Goal: Transaction & Acquisition: Purchase product/service

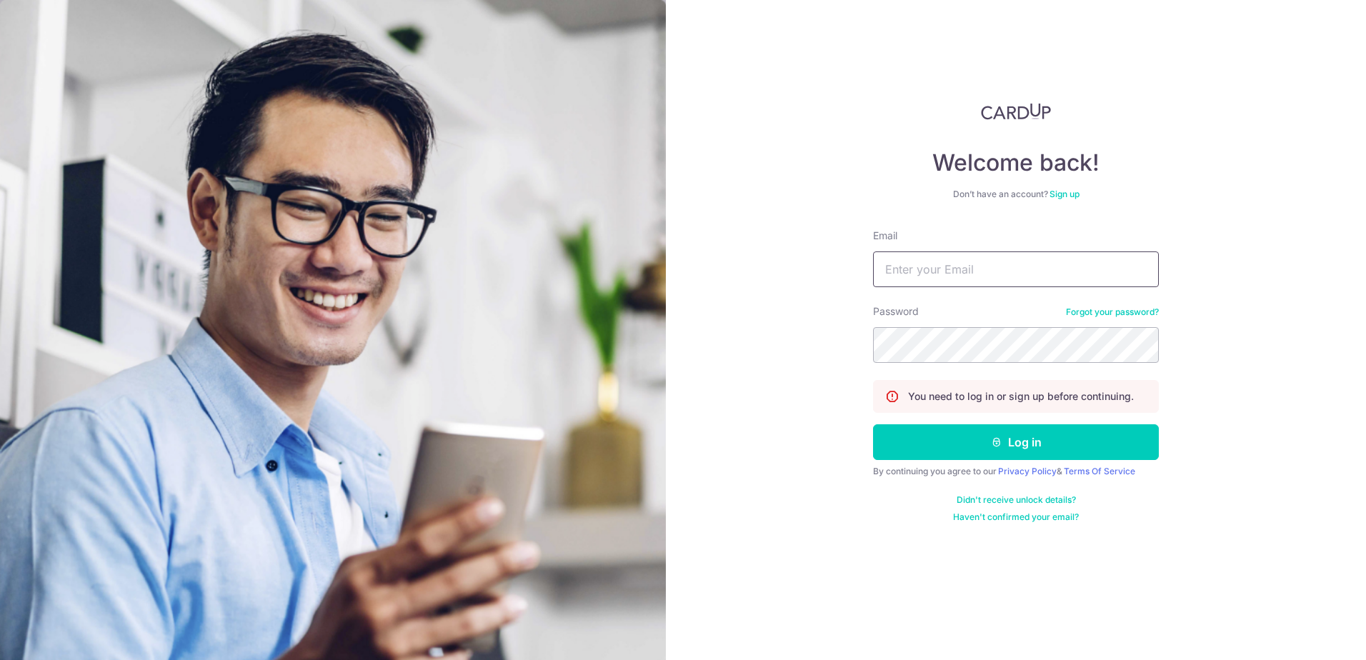
drag, startPoint x: 0, startPoint y: 0, endPoint x: 979, endPoint y: 276, distance: 1017.1
click at [979, 276] on input "Email" at bounding box center [1016, 270] width 286 height 36
type input "Finance@sheldonglobal.com"
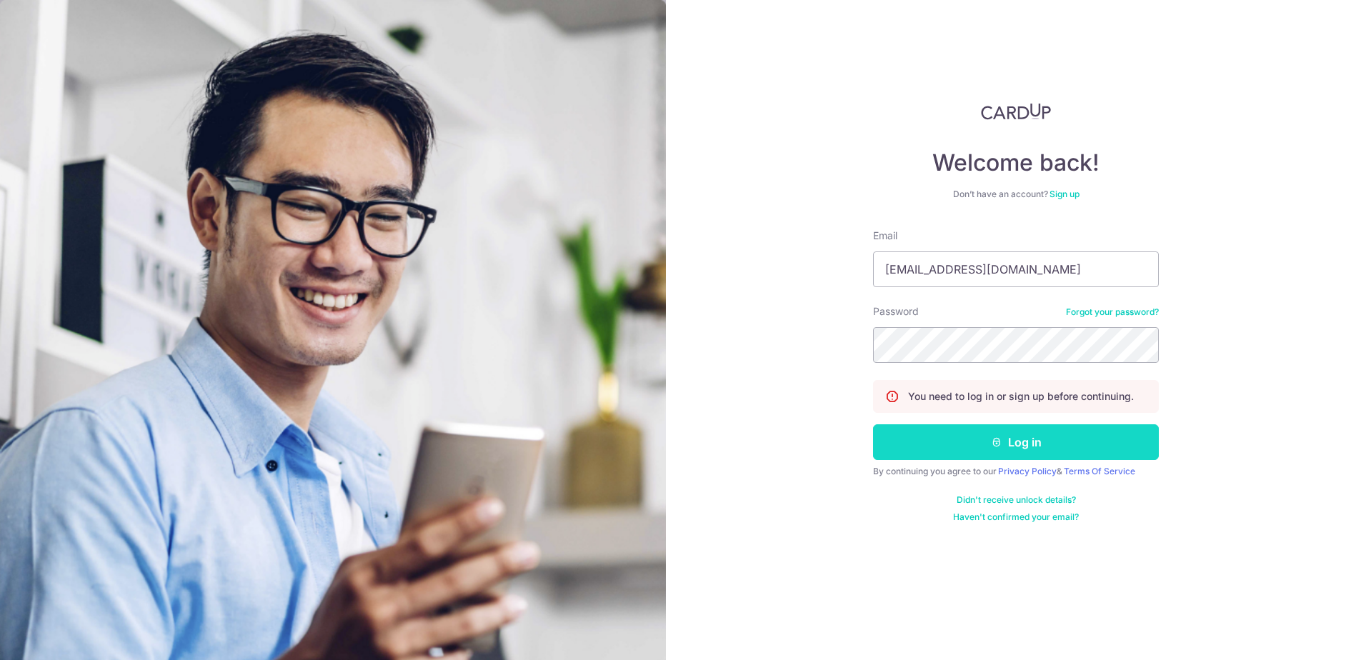
click at [965, 440] on button "Log in" at bounding box center [1016, 442] width 286 height 36
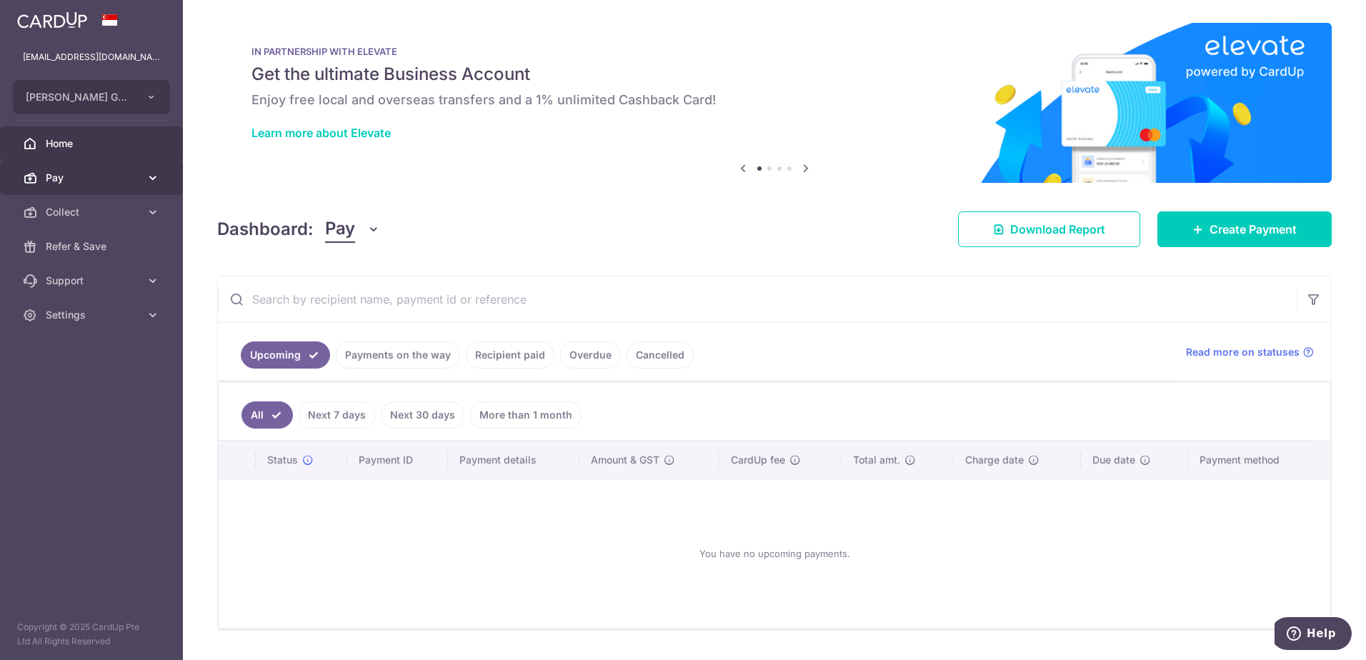
click at [99, 172] on span "Pay" at bounding box center [93, 178] width 94 height 14
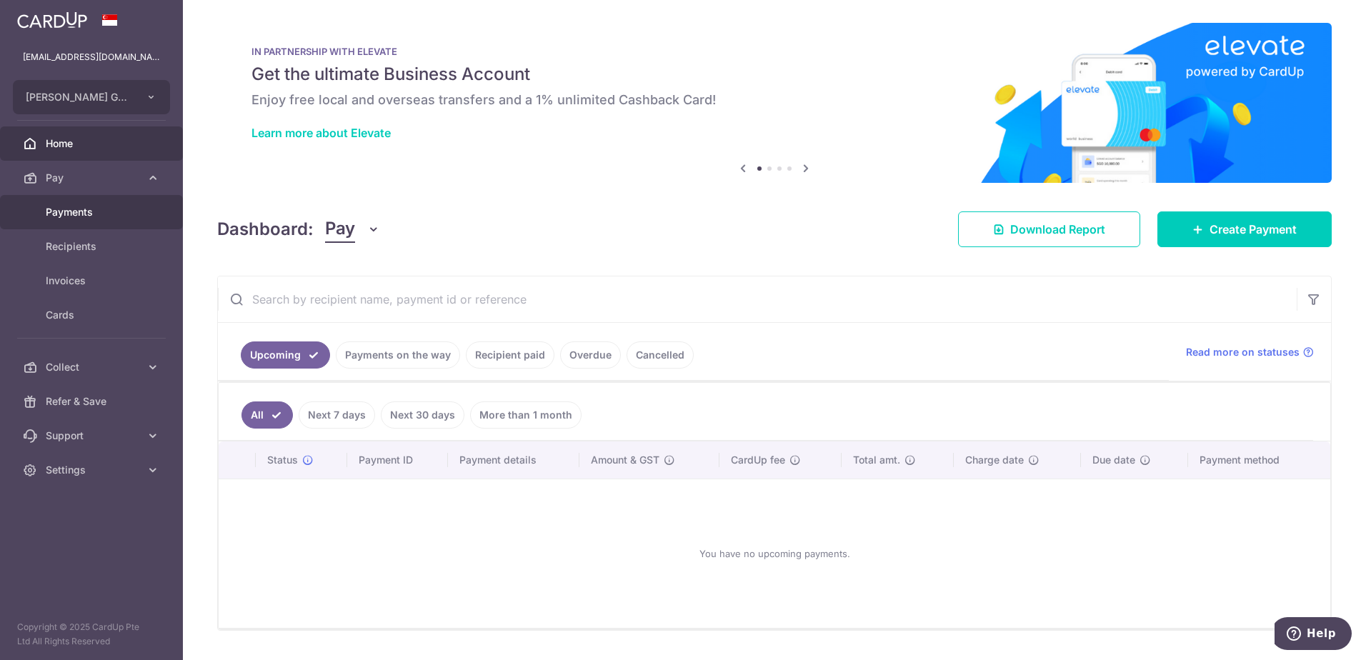
click at [80, 215] on body "finance@sheldonglobal.com AUDREY GLOBAL PTE. LTD. Add new company AUDREY GLOBAL…" at bounding box center [683, 330] width 1366 height 660
click at [70, 205] on span "Payments" at bounding box center [93, 212] width 94 height 14
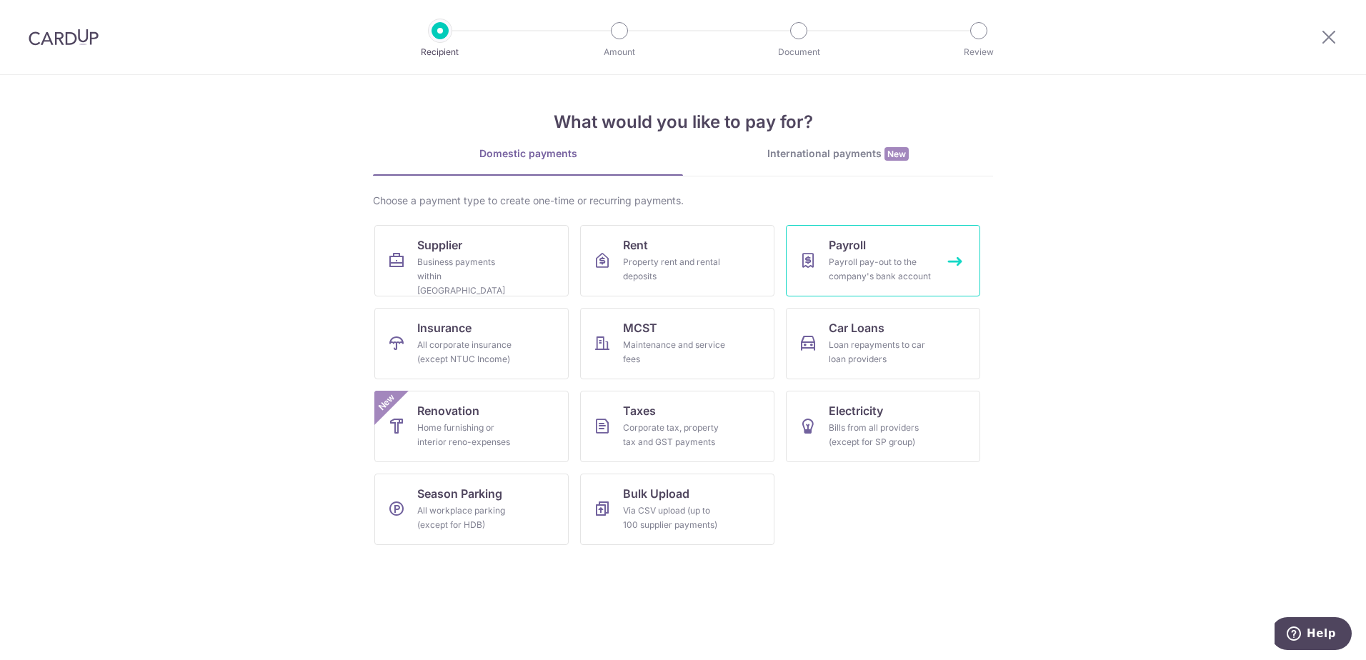
click at [898, 252] on link "Payroll Payroll pay-out to the company's bank account" at bounding box center [883, 260] width 194 height 71
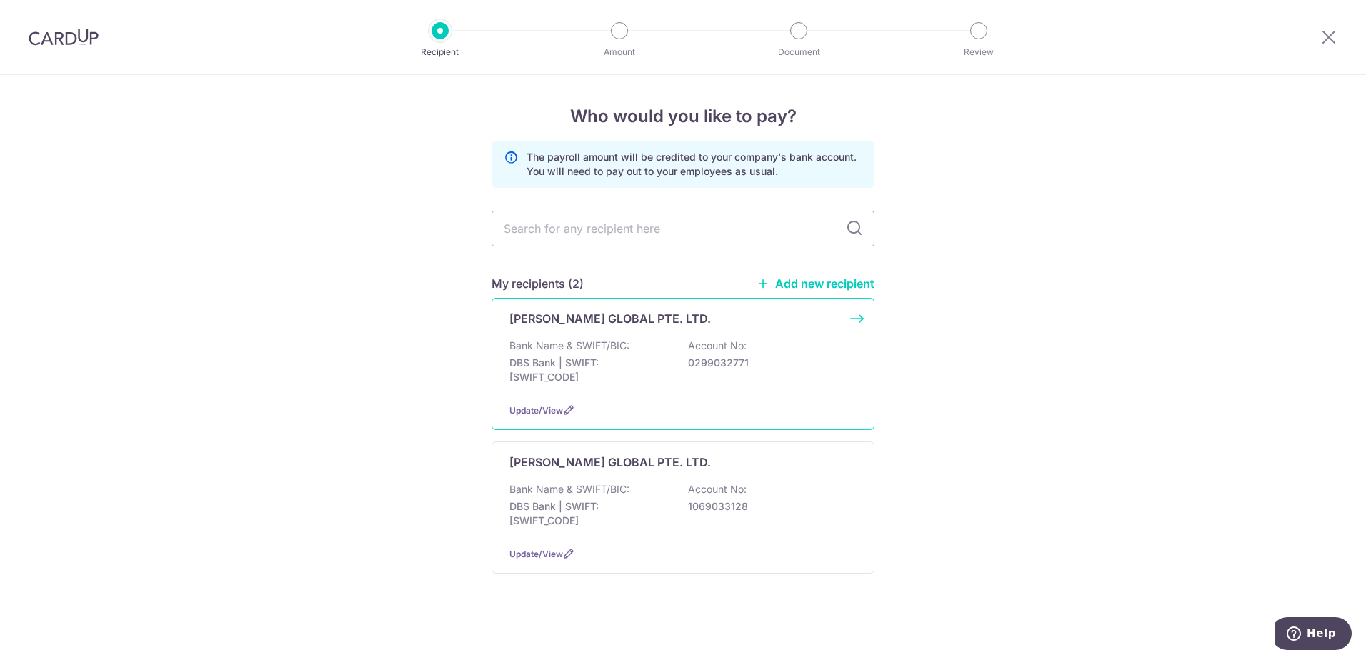
click at [571, 328] on div "AUDREY GLOBAL PTE. LTD. Bank Name & SWIFT/BIC: DBS Bank | SWIFT: DBSSSGSGXXX Ac…" at bounding box center [683, 364] width 383 height 132
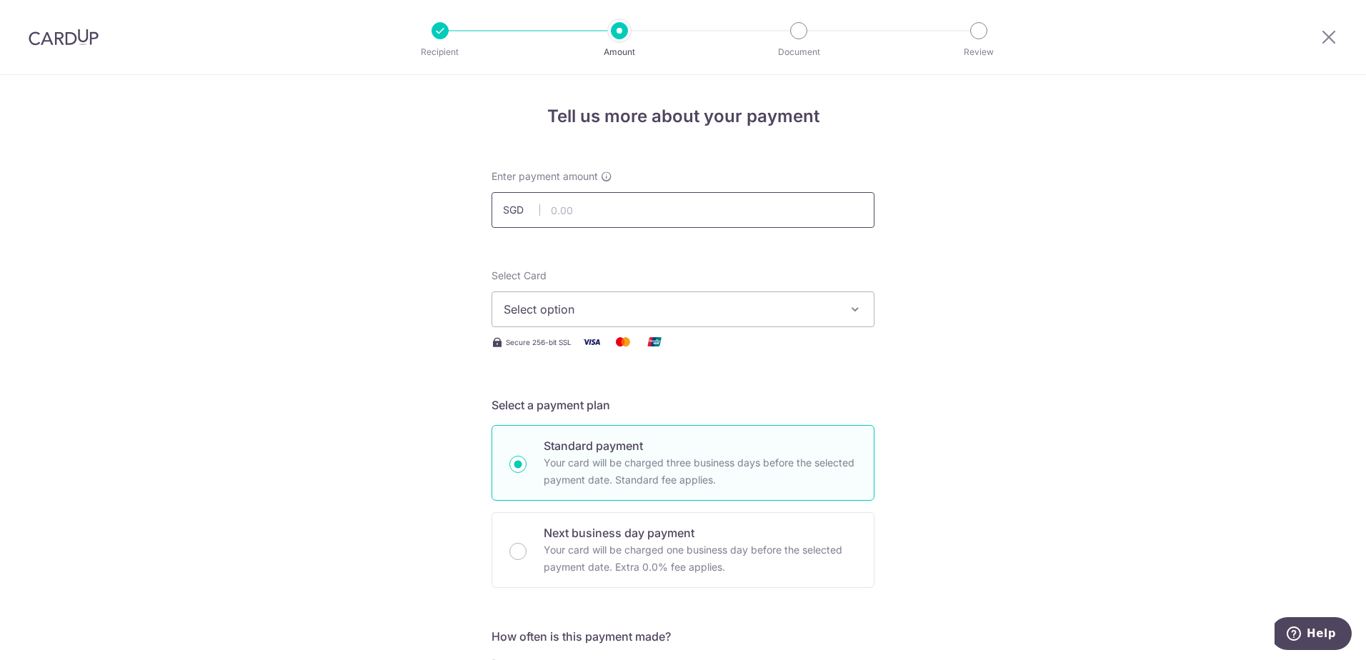
click at [608, 215] on input "text" at bounding box center [683, 210] width 383 height 36
type input "25,000.00"
click at [582, 316] on span "Select option" at bounding box center [670, 309] width 333 height 17
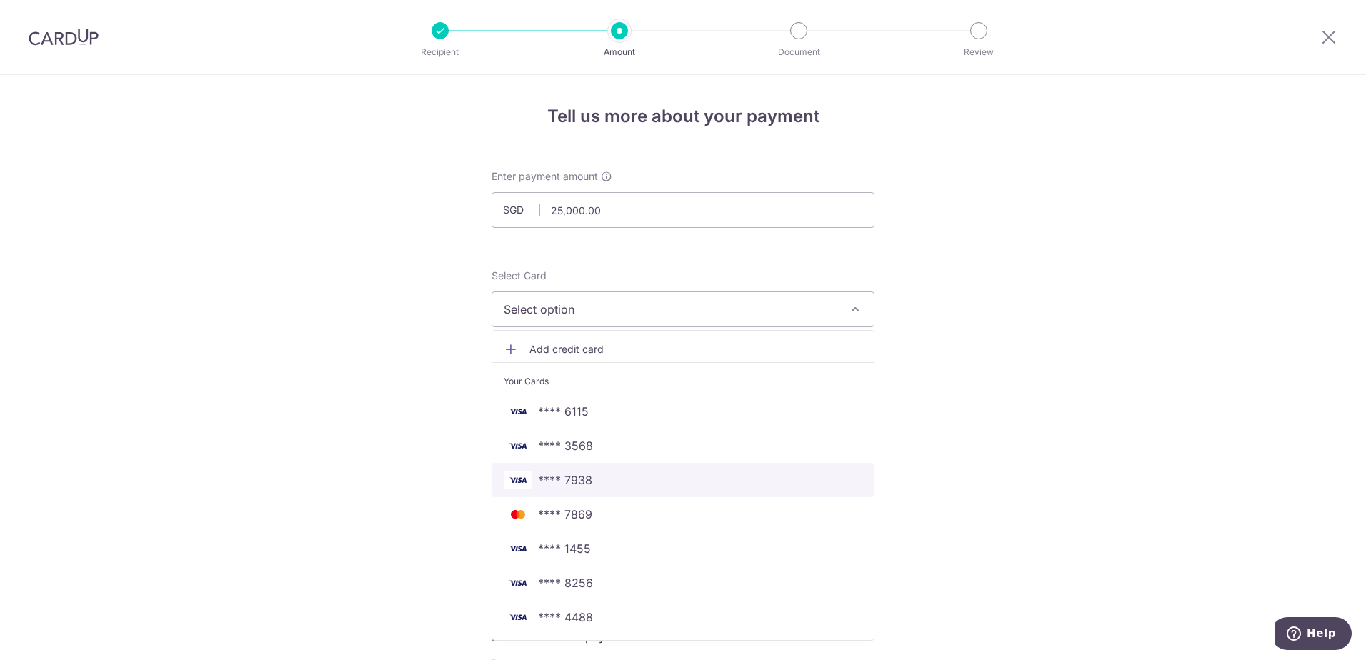
click at [708, 482] on span "**** 7938" at bounding box center [683, 480] width 359 height 17
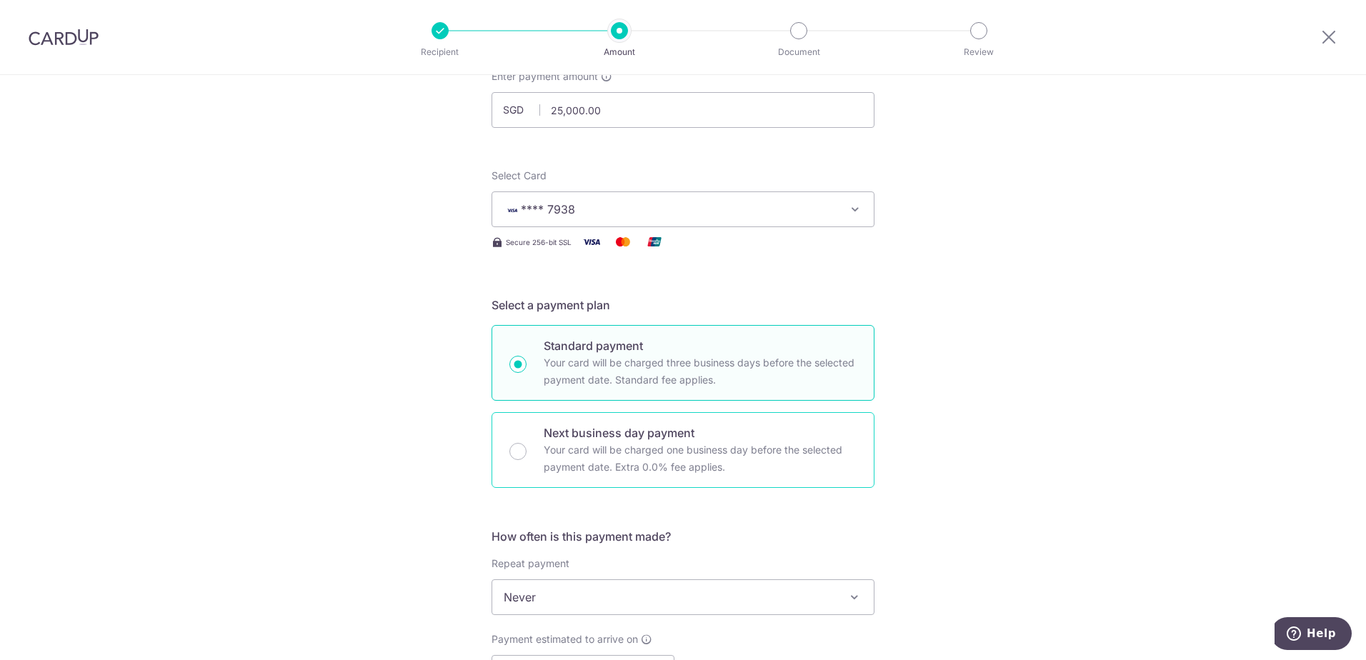
scroll to position [143, 0]
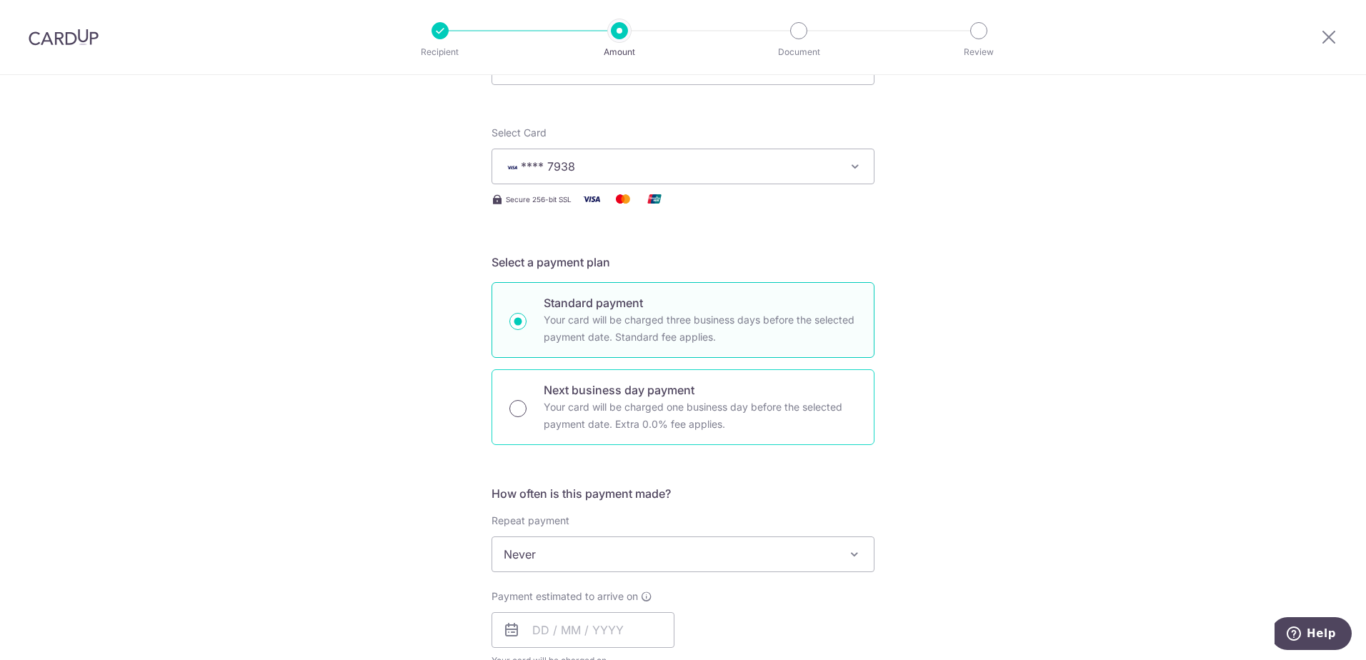
click at [510, 407] on input "Next business day payment Your card will be charged one business day before the…" at bounding box center [518, 408] width 17 height 17
radio input "true"
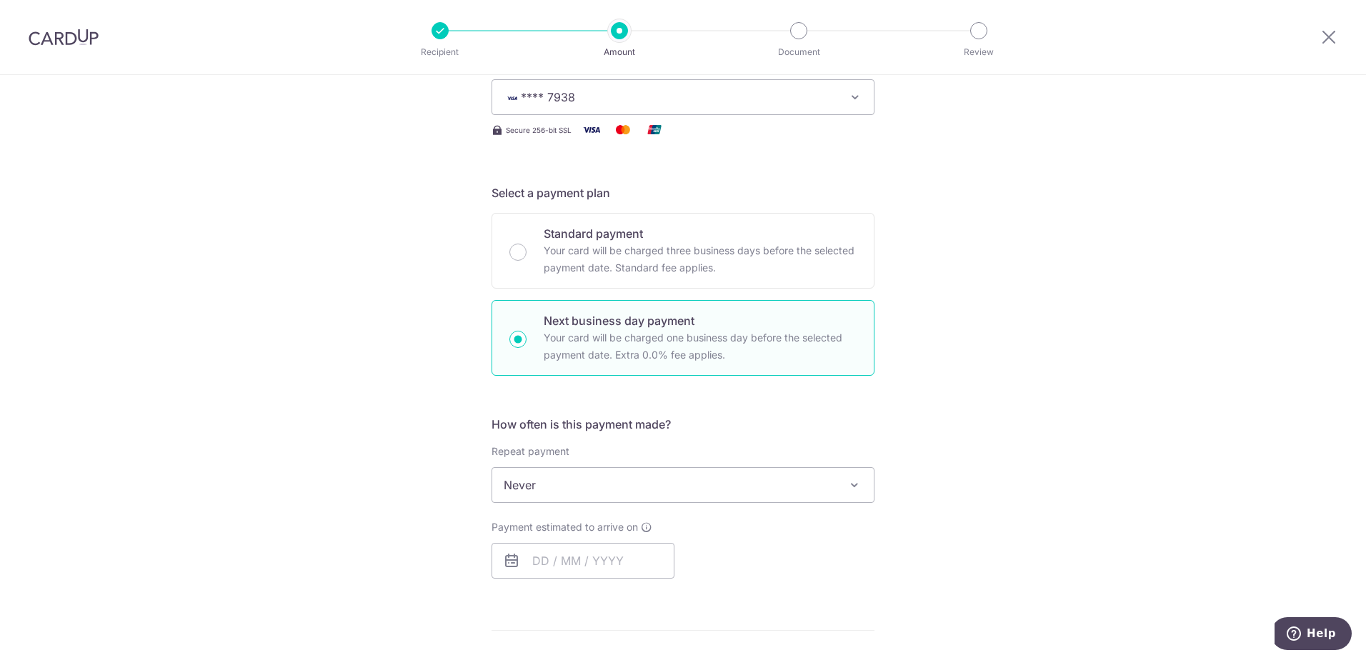
scroll to position [357, 0]
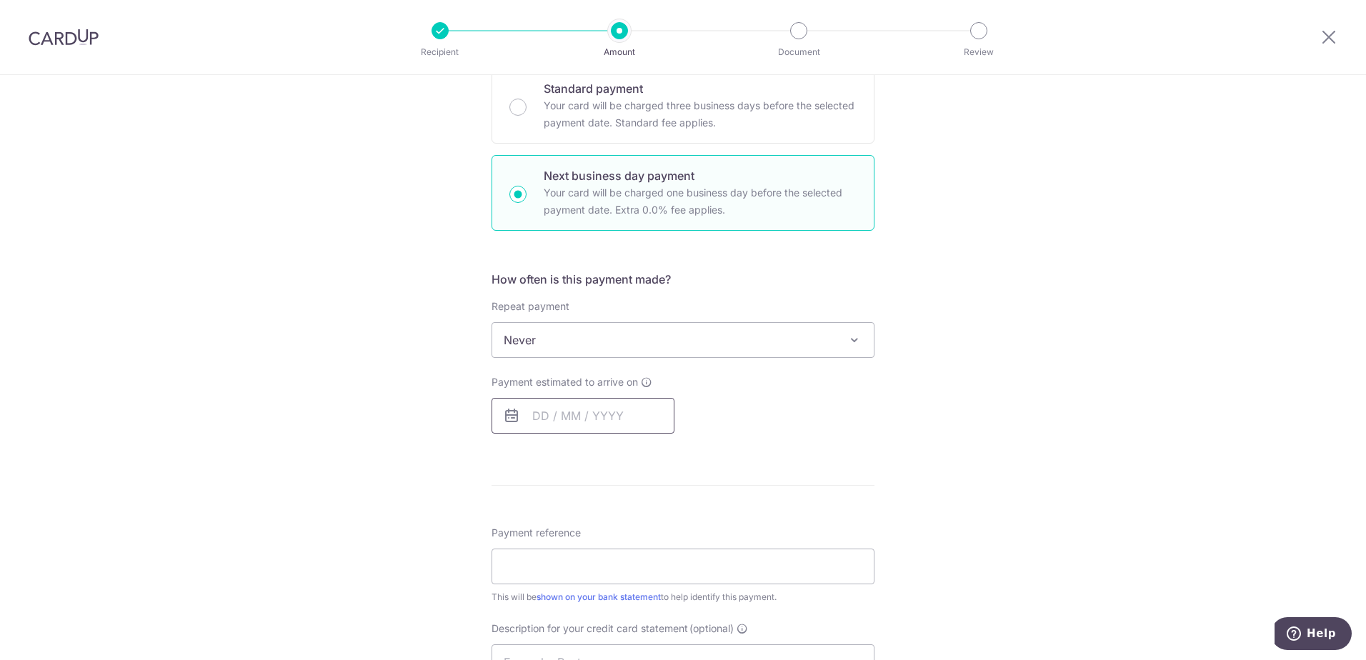
click at [537, 417] on input "text" at bounding box center [583, 416] width 183 height 36
click at [601, 539] on link "10" at bounding box center [606, 546] width 23 height 23
type input "10/09/2025"
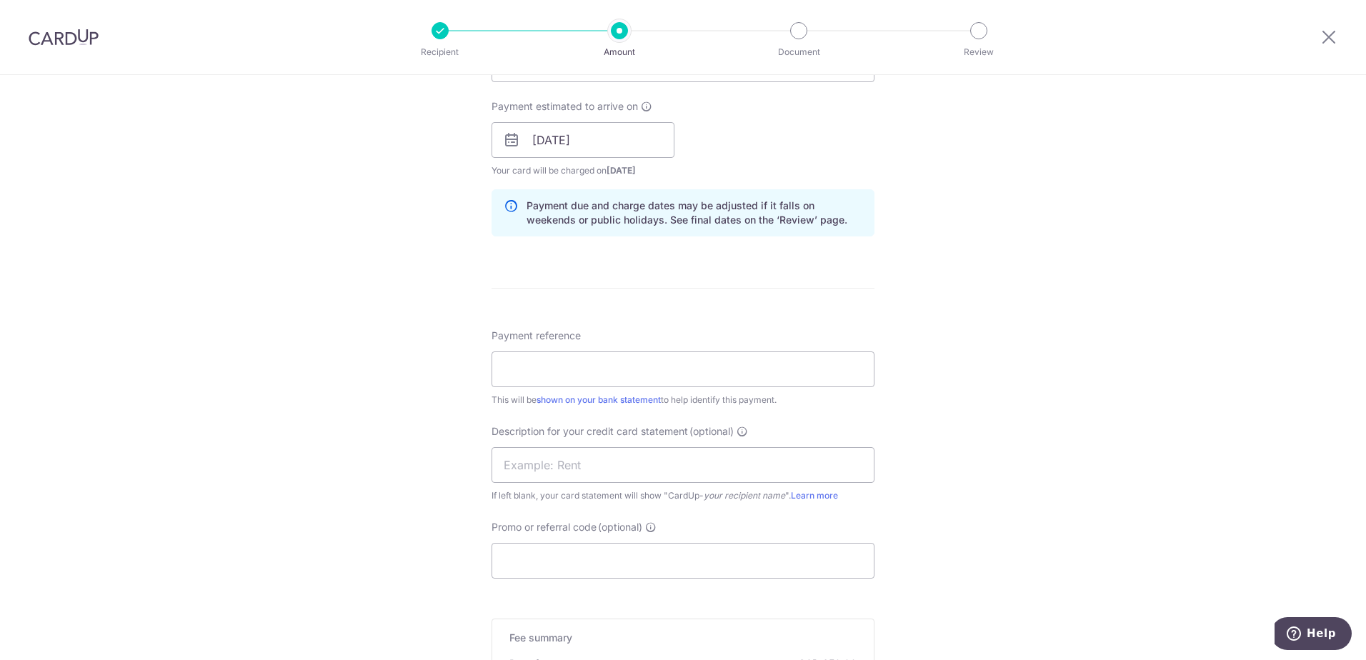
scroll to position [643, 0]
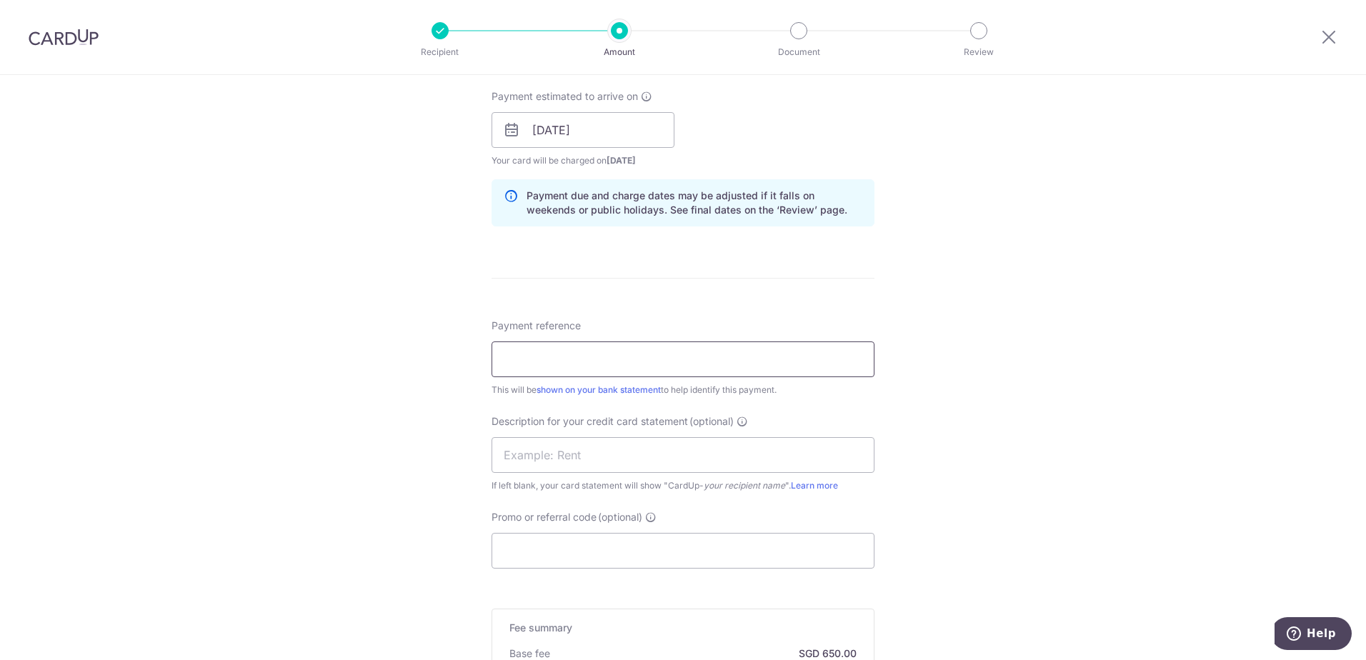
click at [547, 345] on input "Payment reference" at bounding box center [683, 360] width 383 height 36
type input "payroll"
type input "AGPL170"
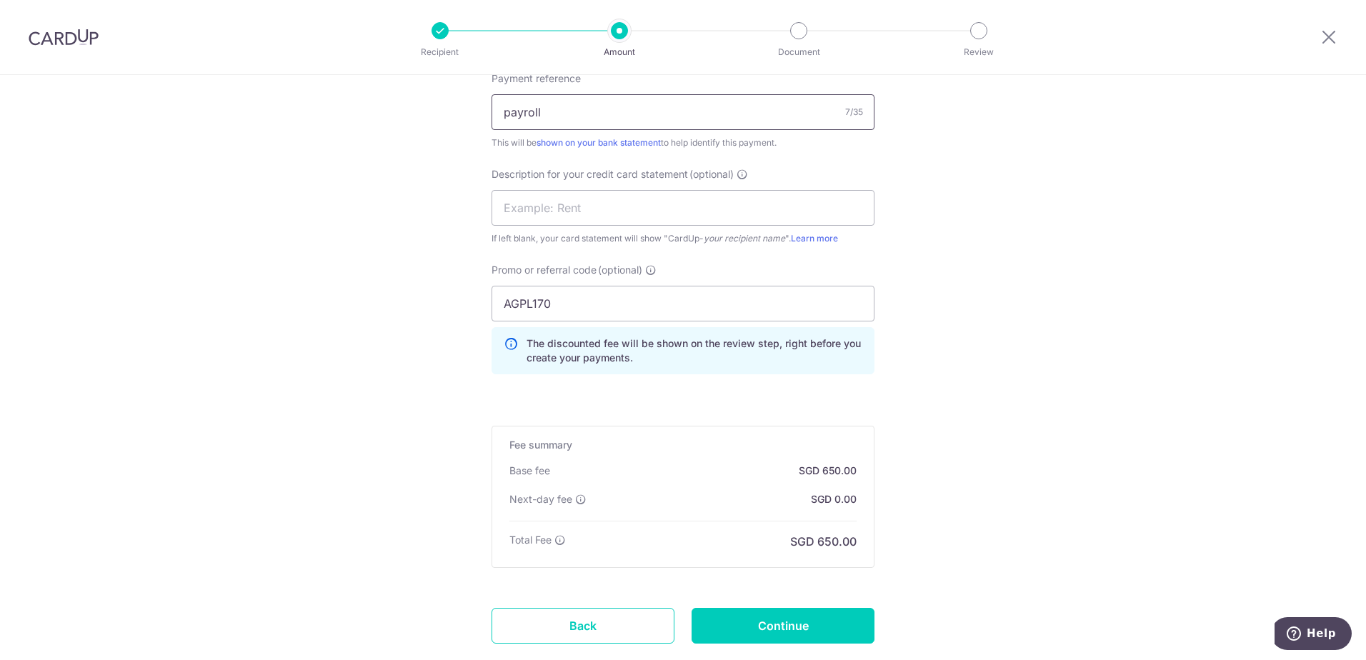
scroll to position [973, 0]
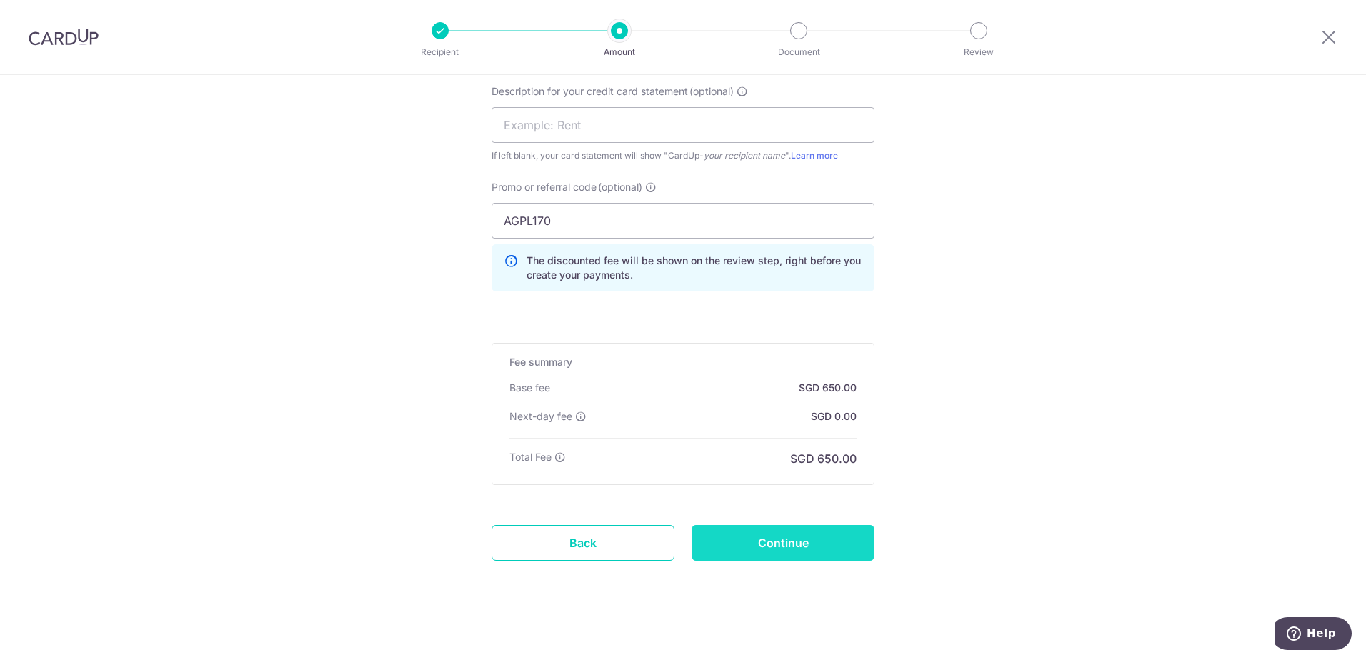
click at [848, 550] on input "Continue" at bounding box center [783, 543] width 183 height 36
type input "Create Schedule"
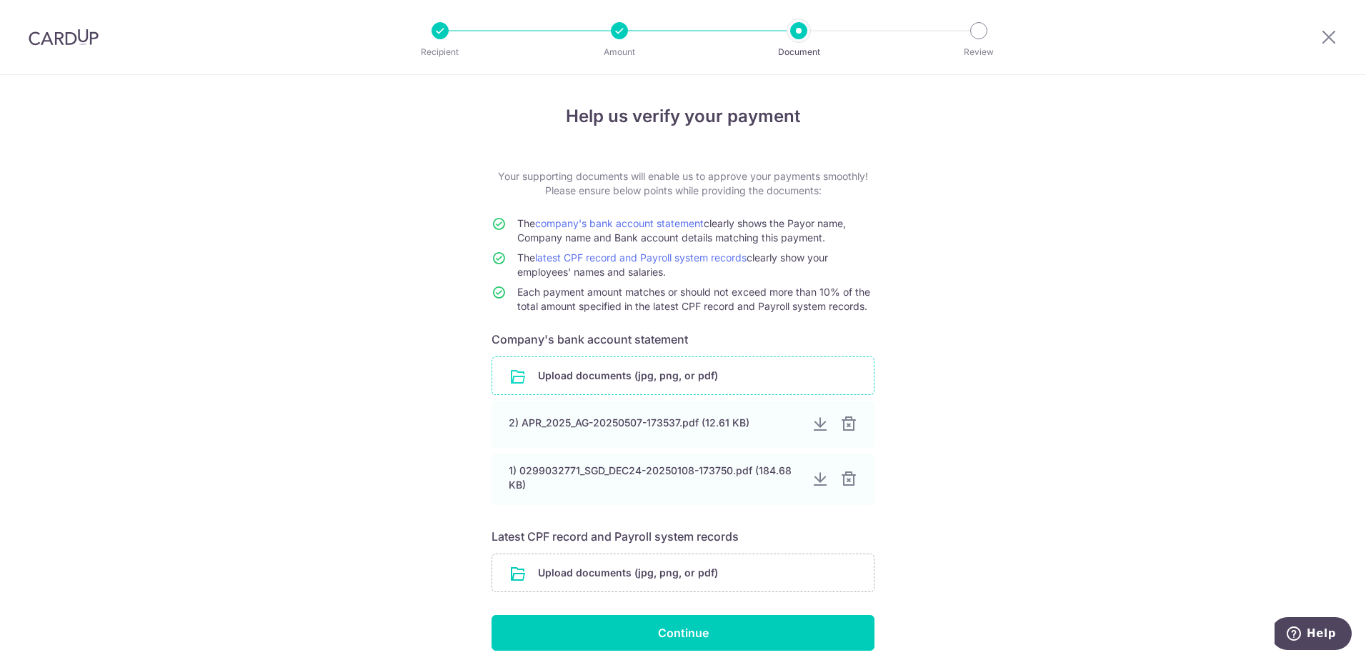
click at [617, 380] on input "file" at bounding box center [683, 375] width 382 height 37
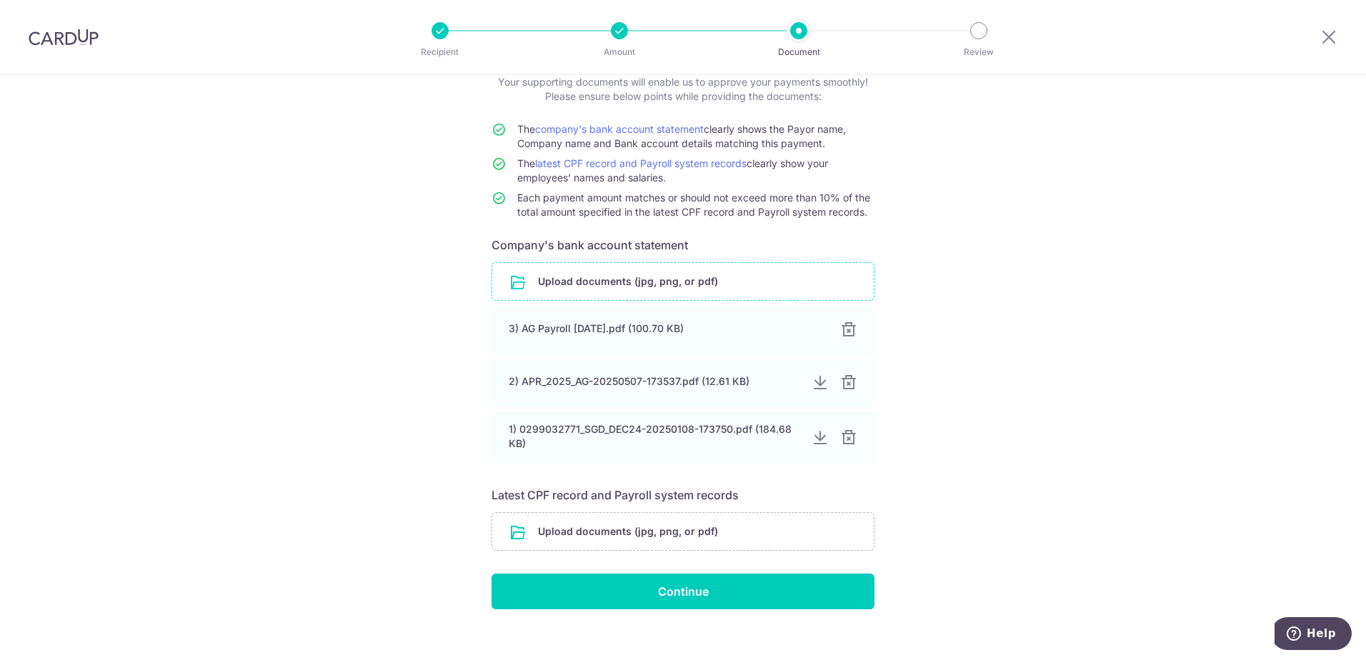
scroll to position [111, 0]
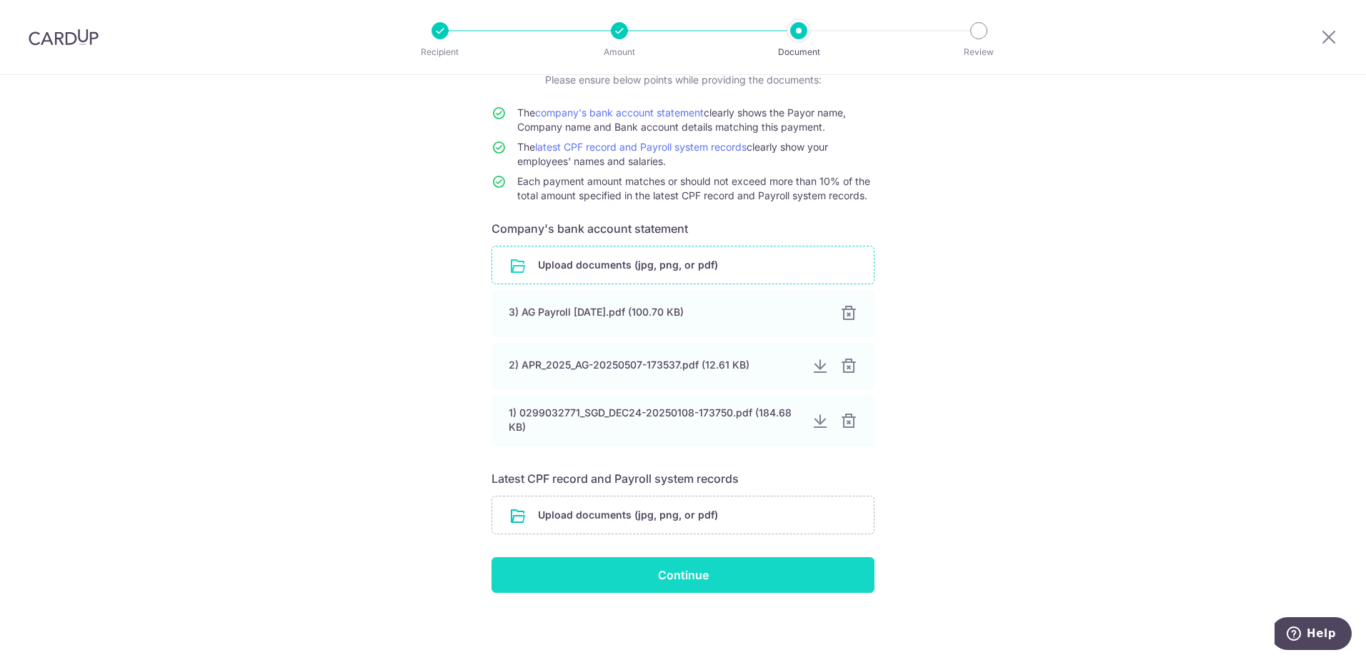
click at [742, 573] on input "Continue" at bounding box center [683, 575] width 383 height 36
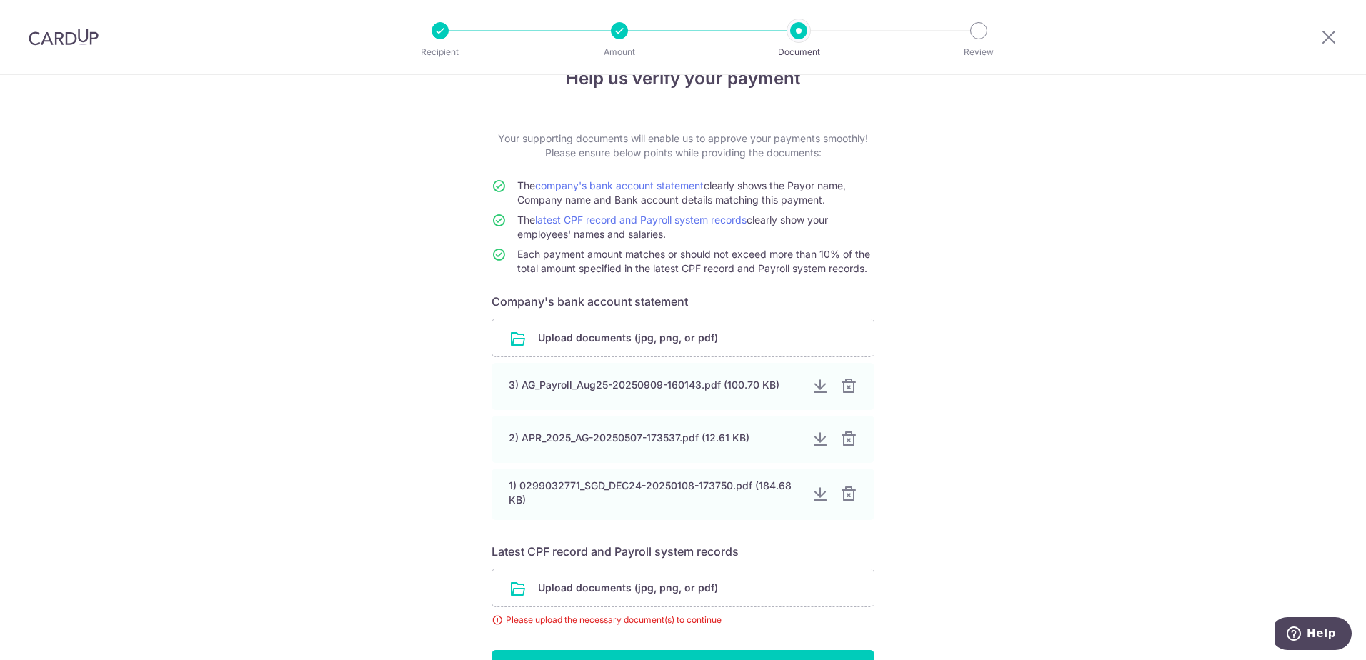
scroll to position [71, 0]
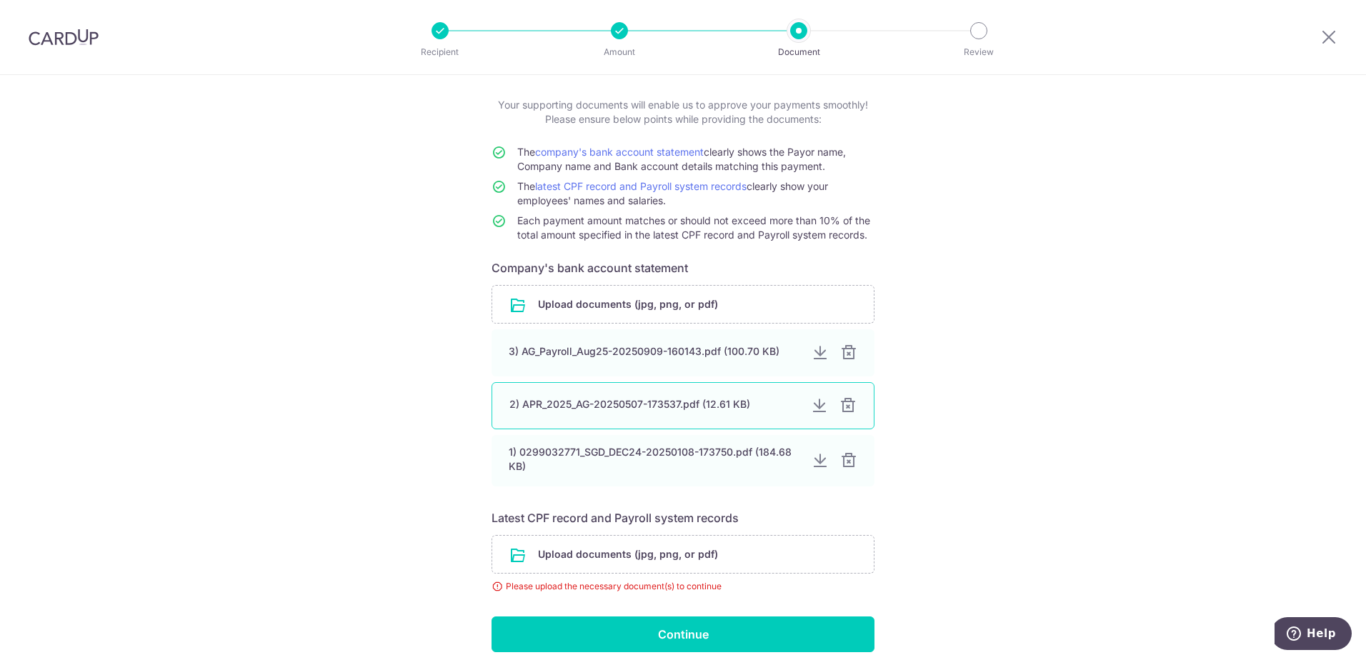
click at [848, 407] on div at bounding box center [848, 405] width 17 height 17
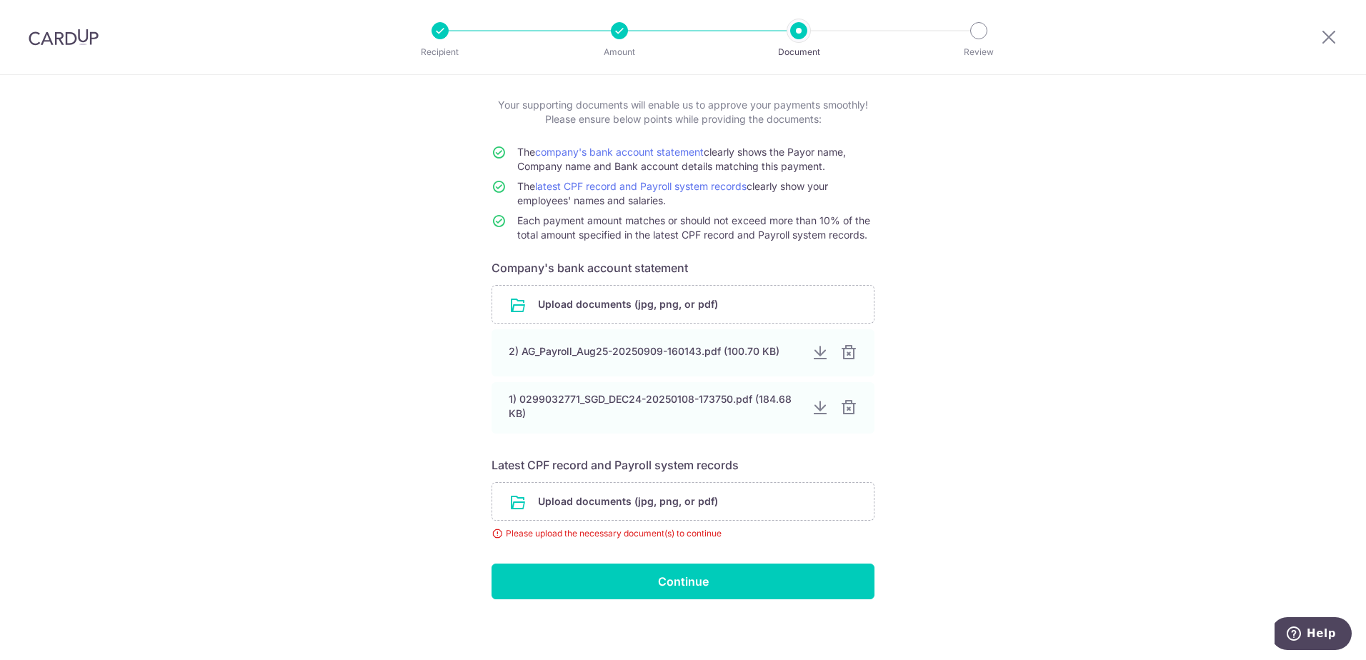
click at [848, 407] on div at bounding box center [848, 407] width 17 height 17
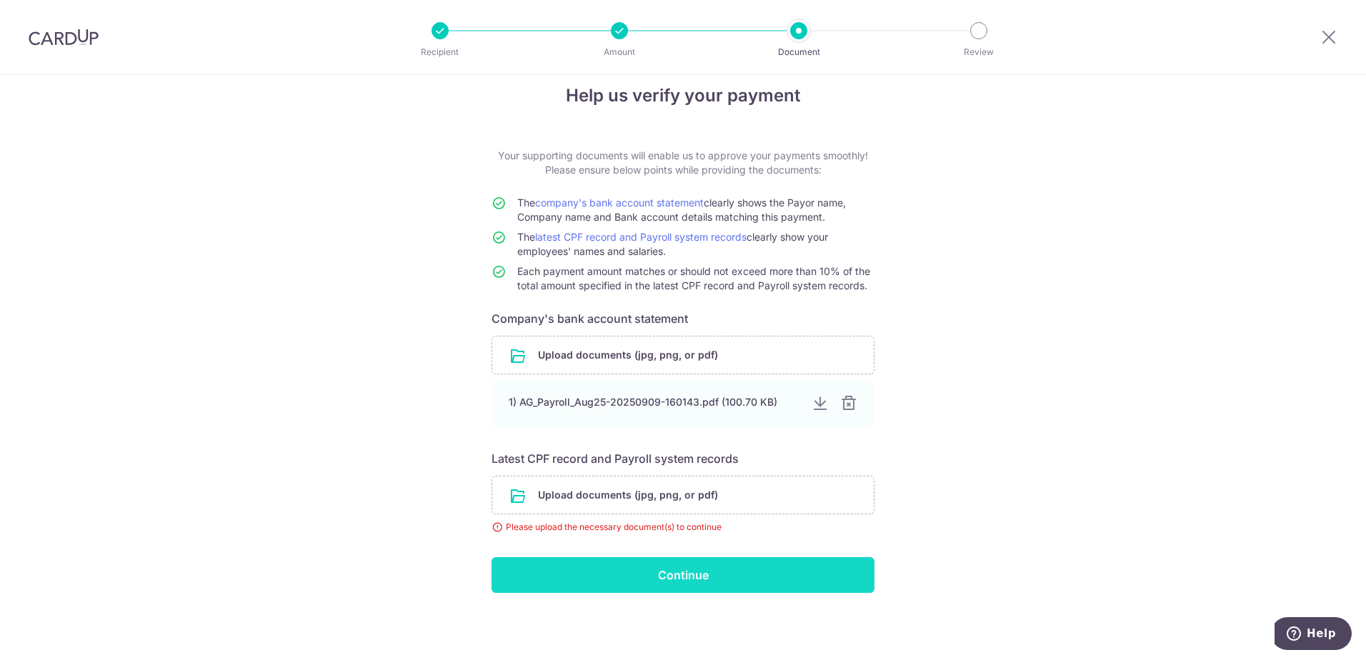
click at [690, 563] on input "Continue" at bounding box center [683, 575] width 383 height 36
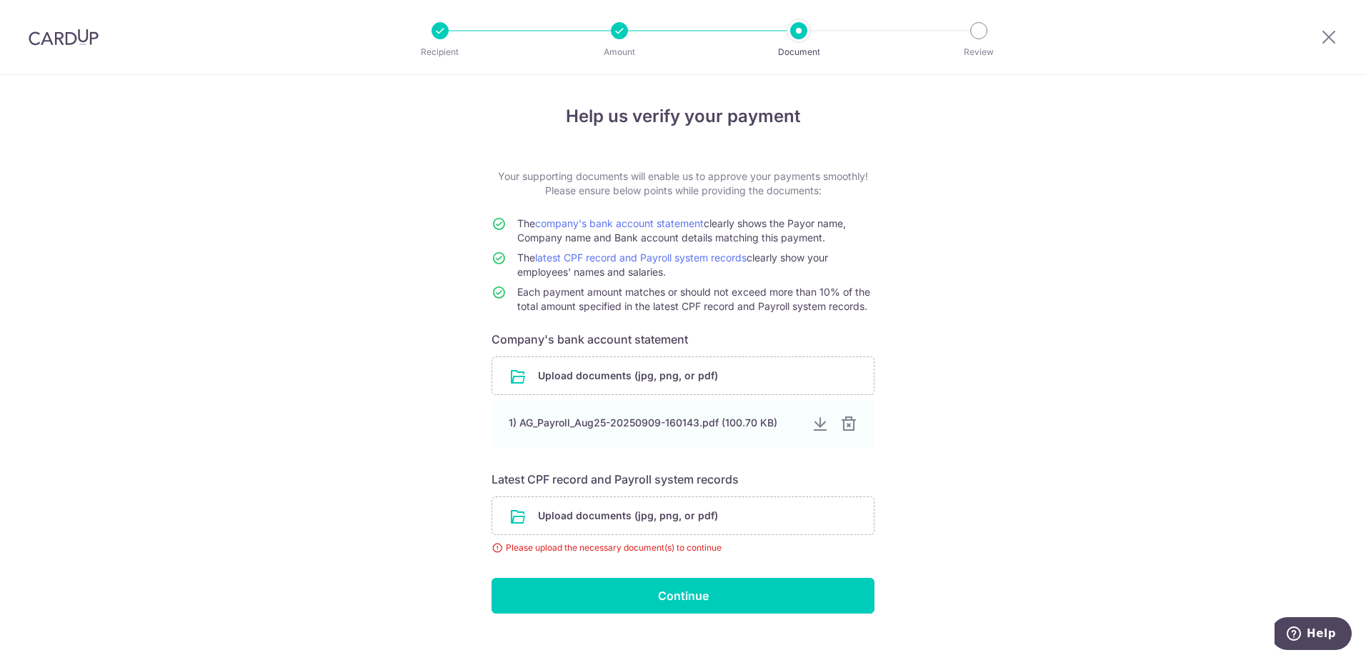
click at [841, 424] on div at bounding box center [848, 424] width 17 height 17
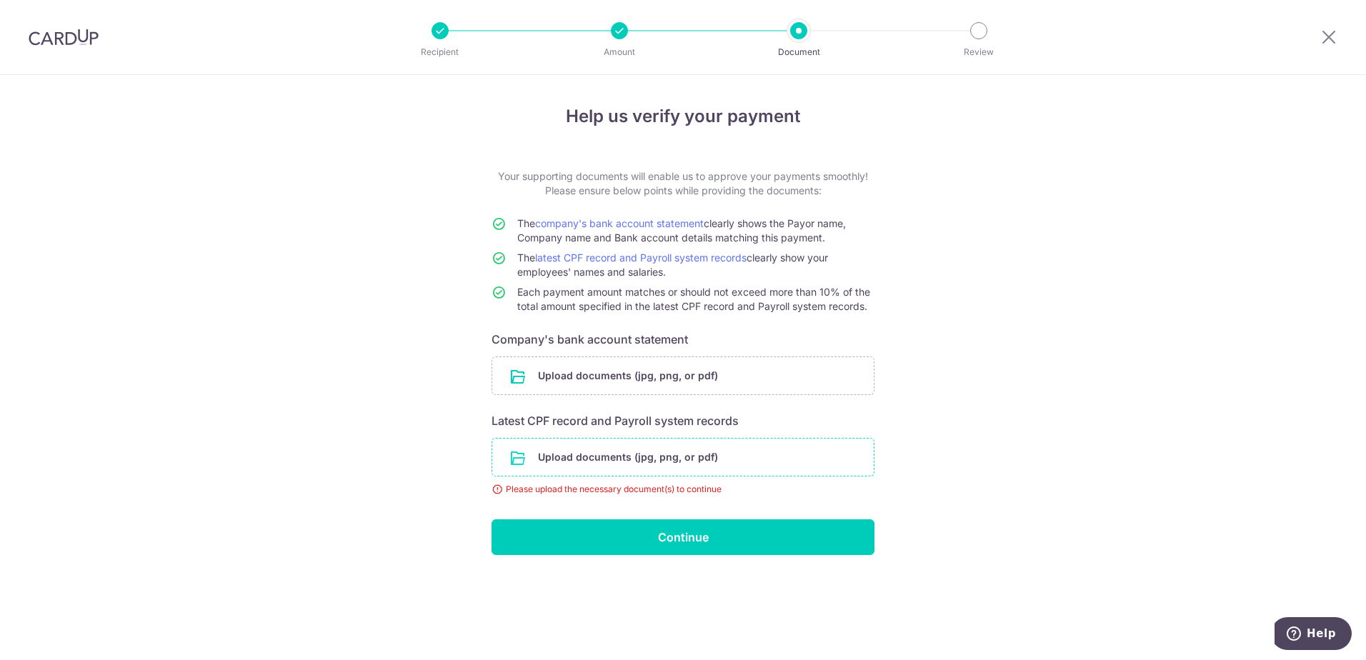
click at [653, 464] on input "file" at bounding box center [683, 457] width 382 height 37
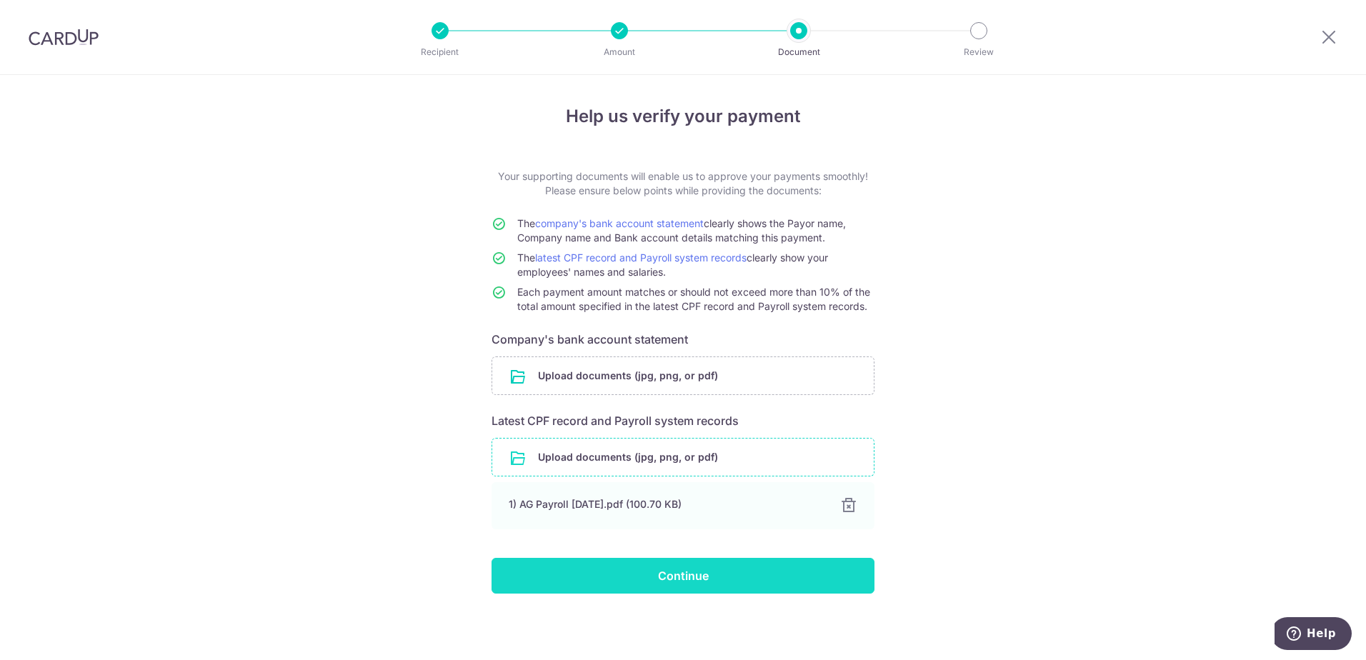
click at [740, 573] on input "Continue" at bounding box center [683, 576] width 383 height 36
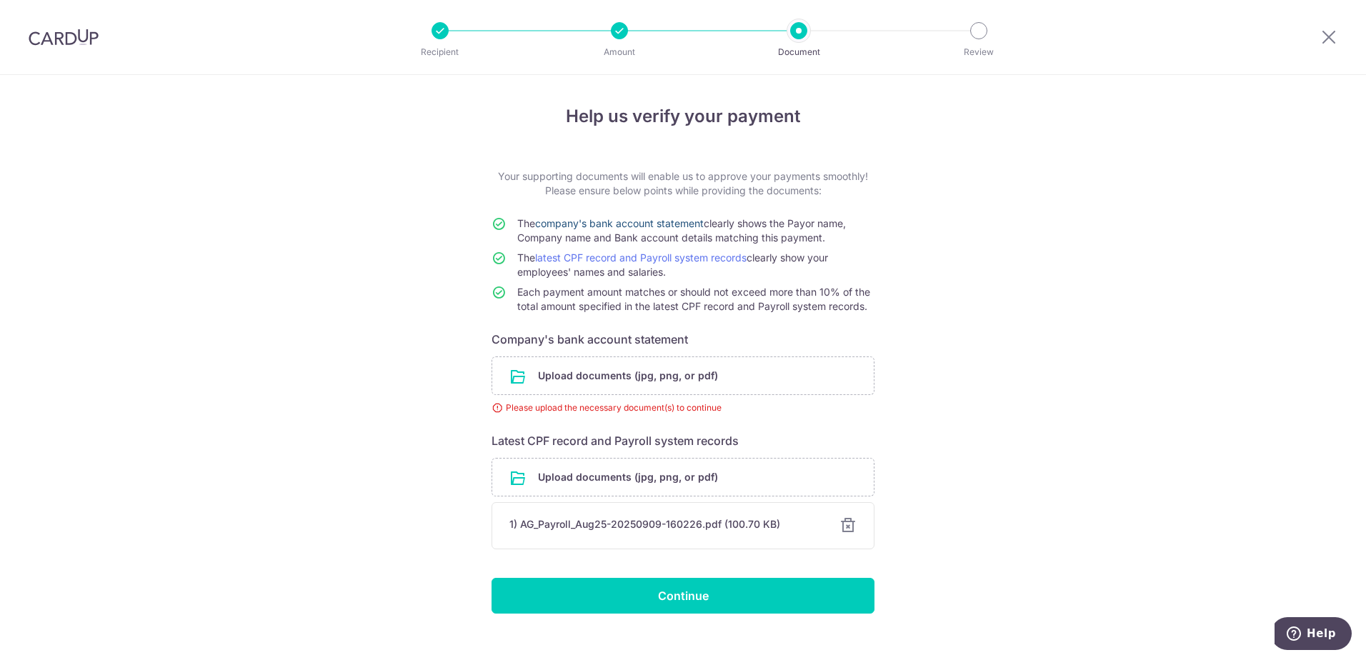
click at [639, 222] on link "company's bank account statement" at bounding box center [619, 223] width 169 height 12
click at [607, 371] on input "file" at bounding box center [683, 375] width 382 height 37
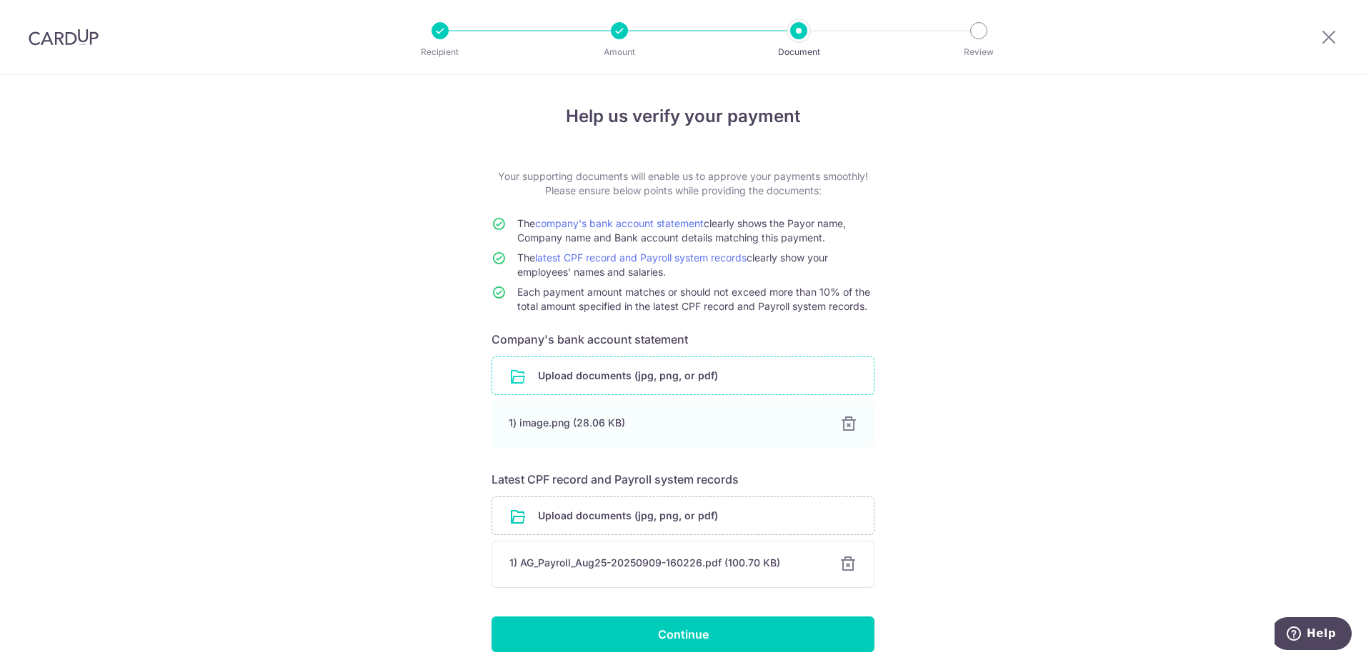
scroll to position [59, 0]
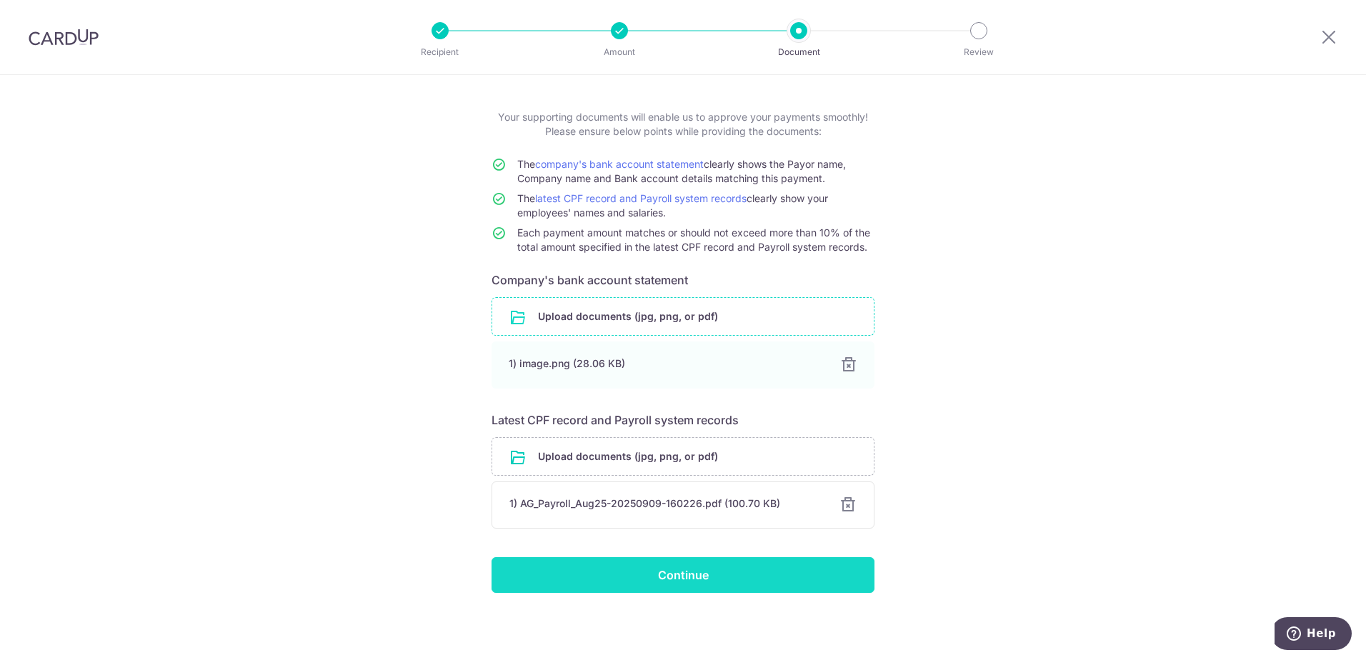
click at [543, 569] on input "Continue" at bounding box center [683, 575] width 383 height 36
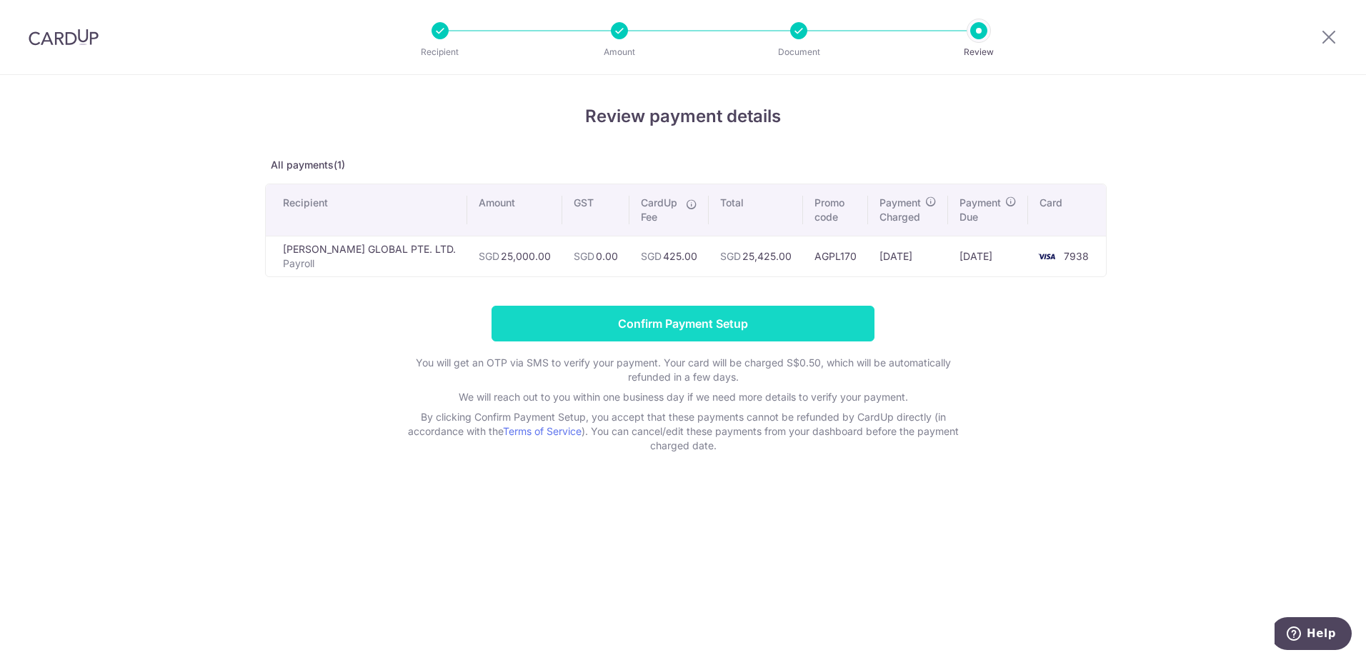
click at [643, 330] on input "Confirm Payment Setup" at bounding box center [683, 324] width 383 height 36
